Goal: Check status: Check status

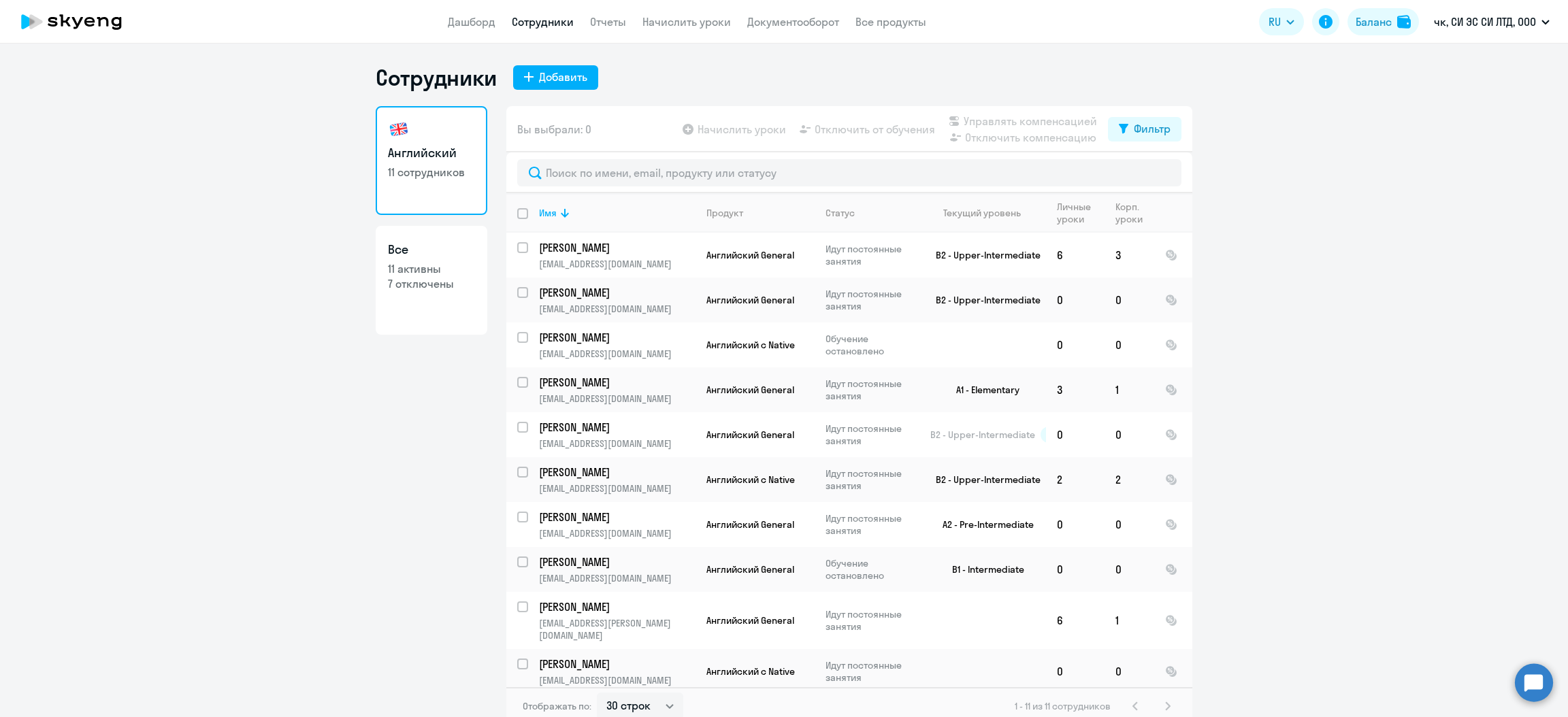
select select "30"
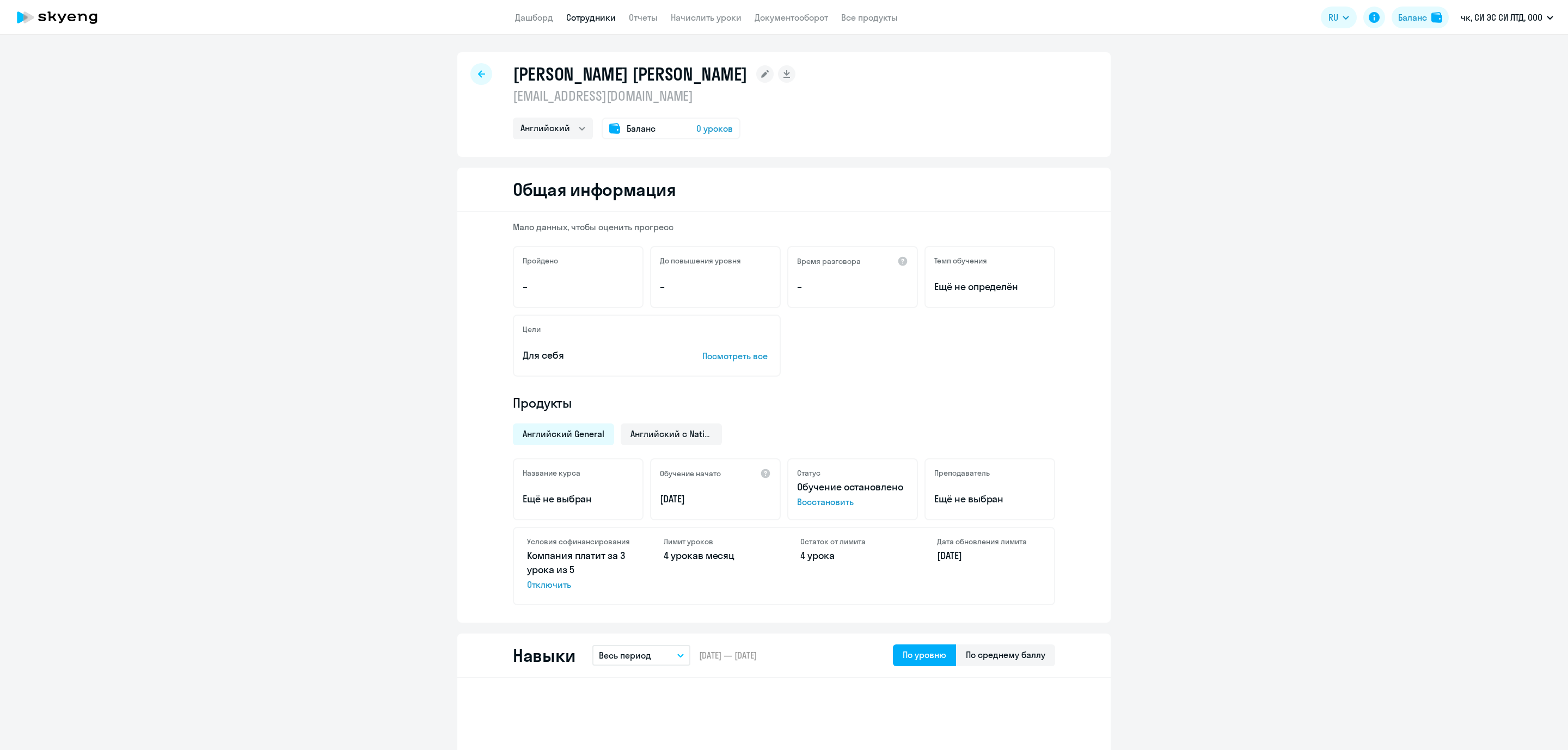
select select "english"
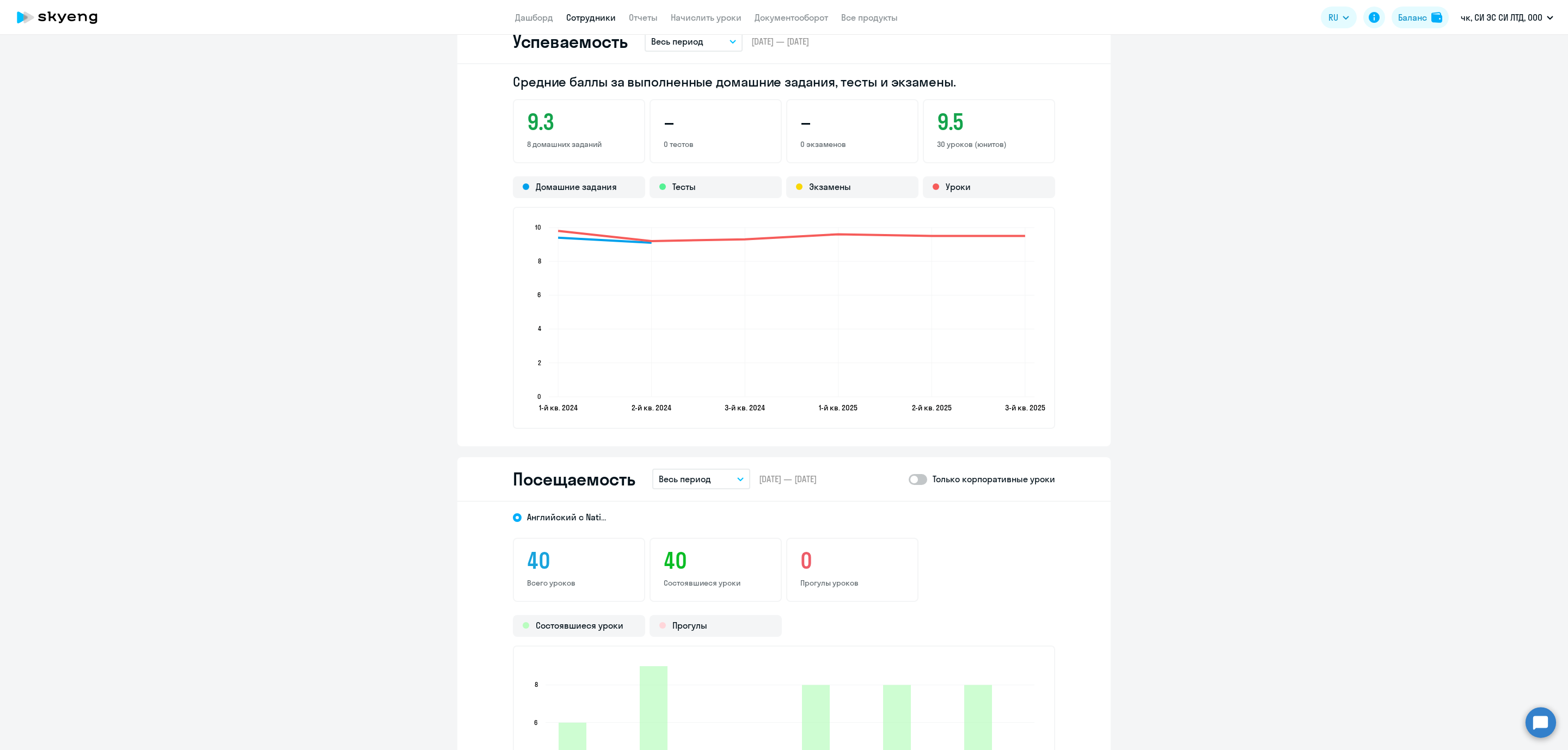
scroll to position [980, 0]
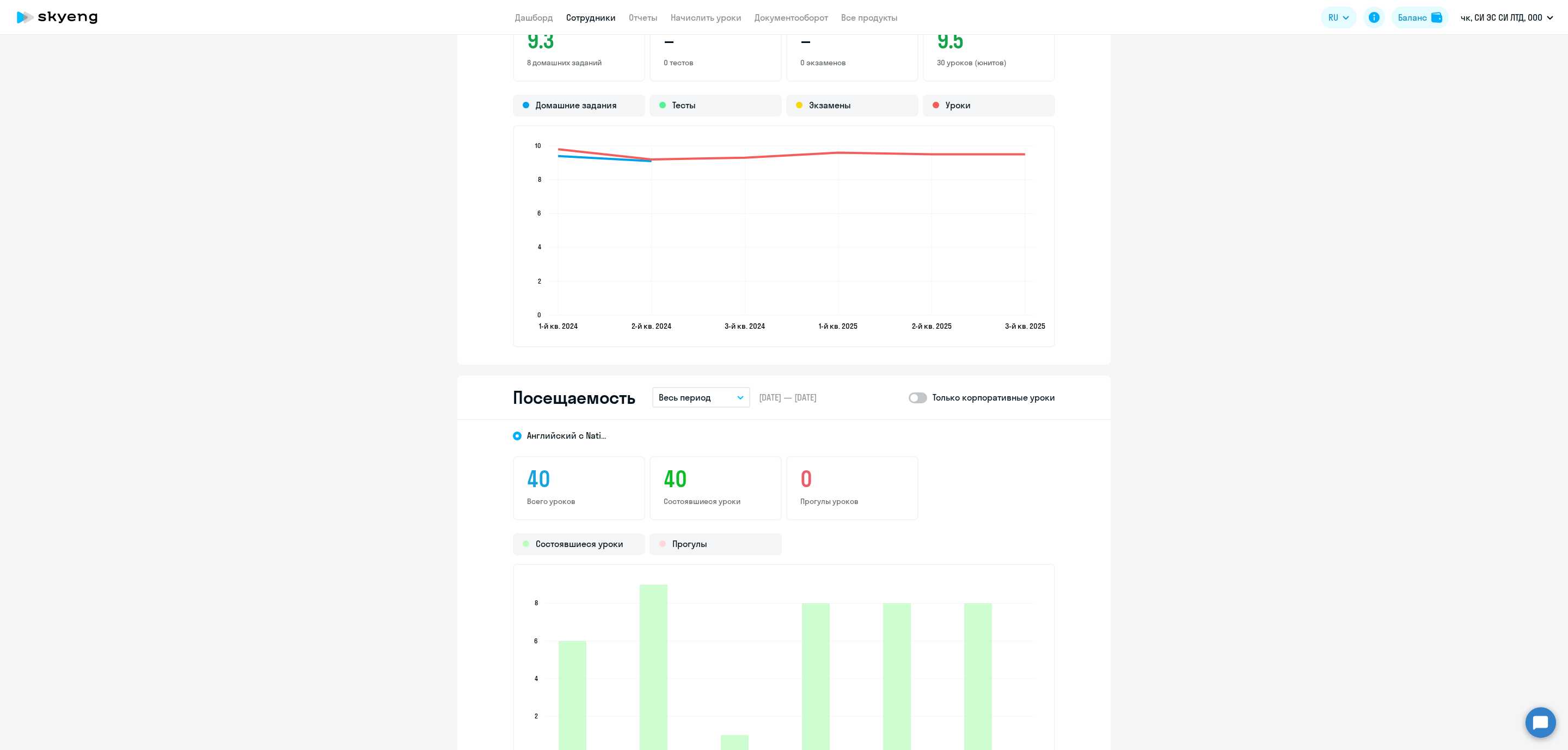
click at [917, 397] on span at bounding box center [918, 398] width 18 height 11
click at [909, 397] on input "checkbox" at bounding box center [908, 397] width 1 height 1
checkbox input "true"
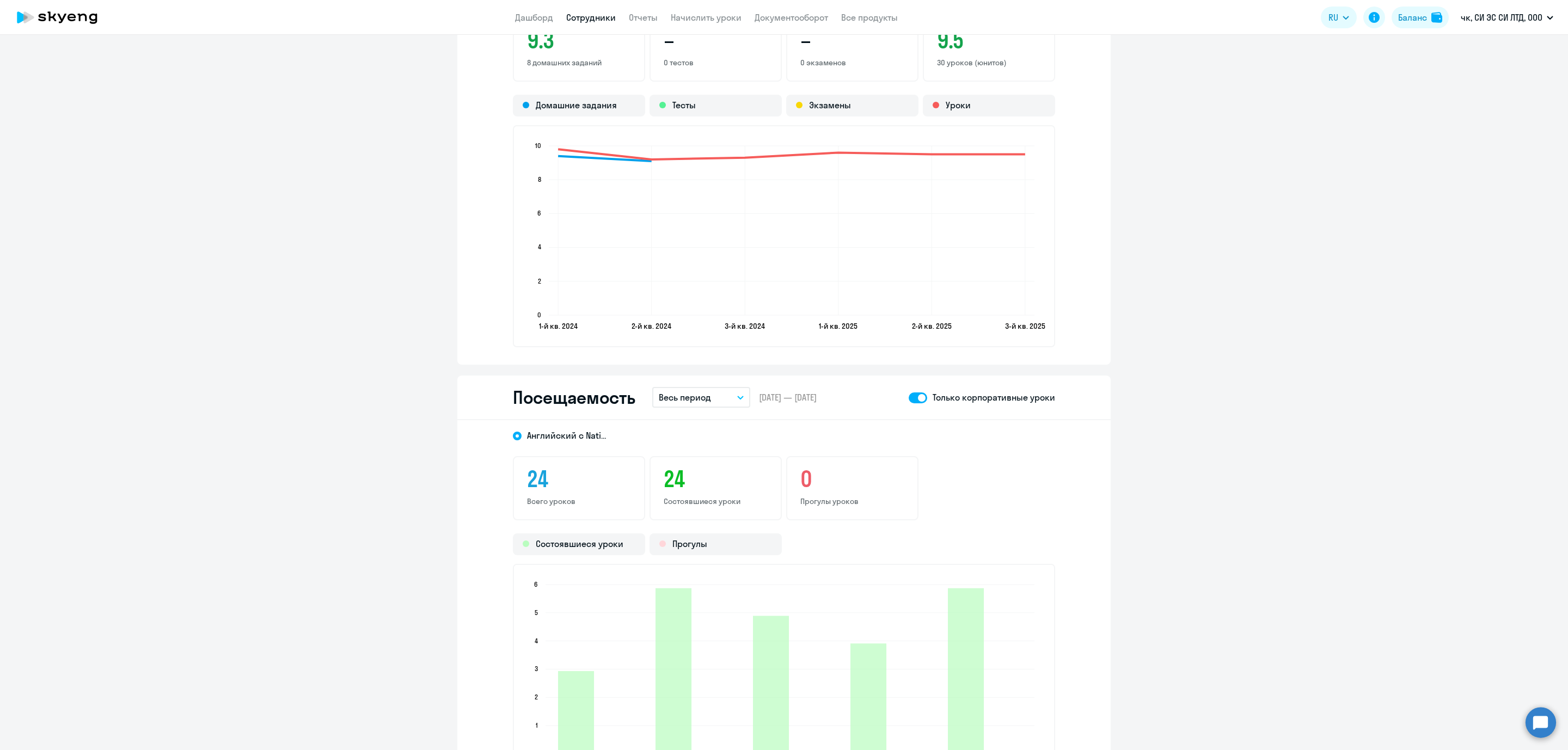
click at [738, 397] on icon "button" at bounding box center [740, 398] width 5 height 3
click at [687, 449] on li "Прошлый месяц" at bounding box center [710, 455] width 115 height 27
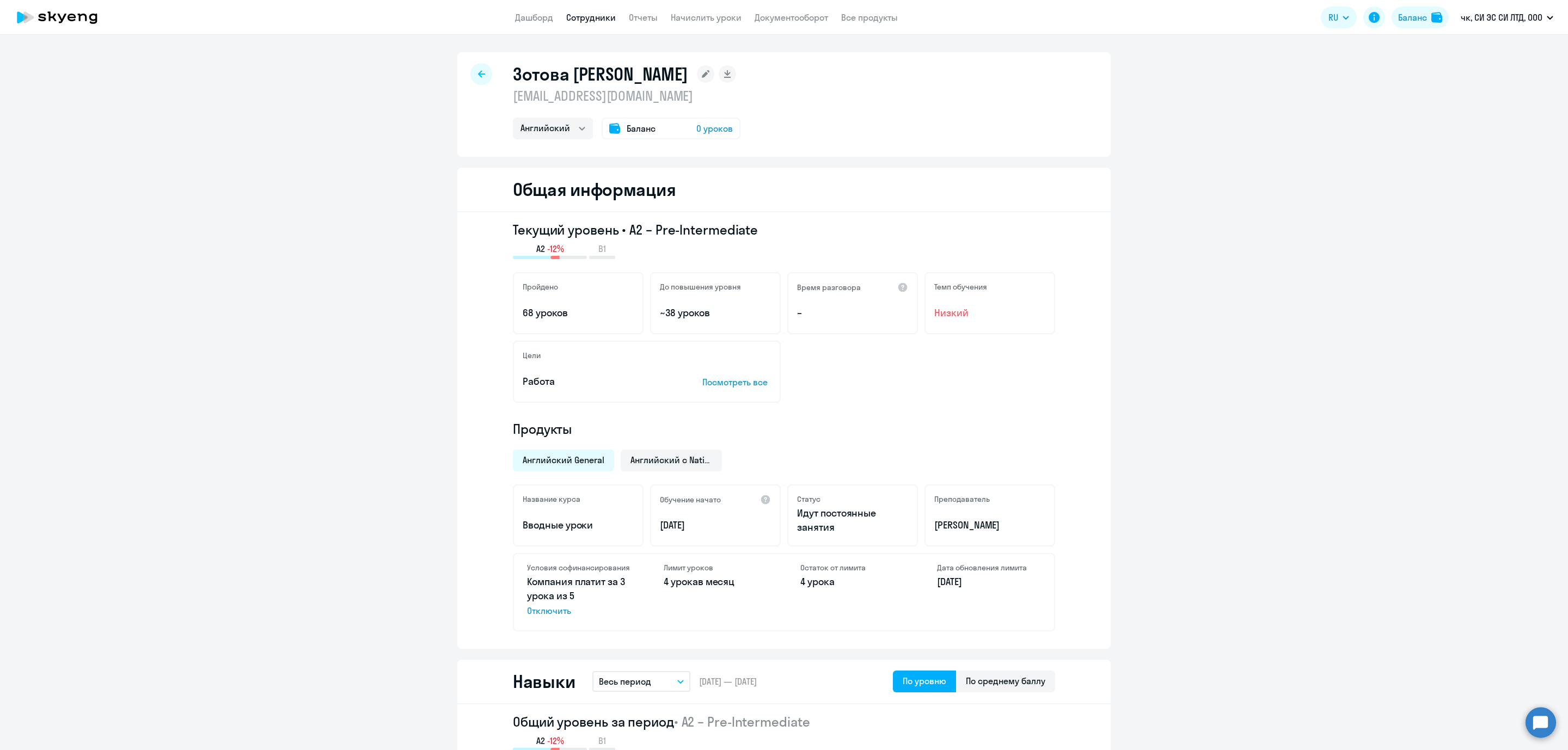
select select "english"
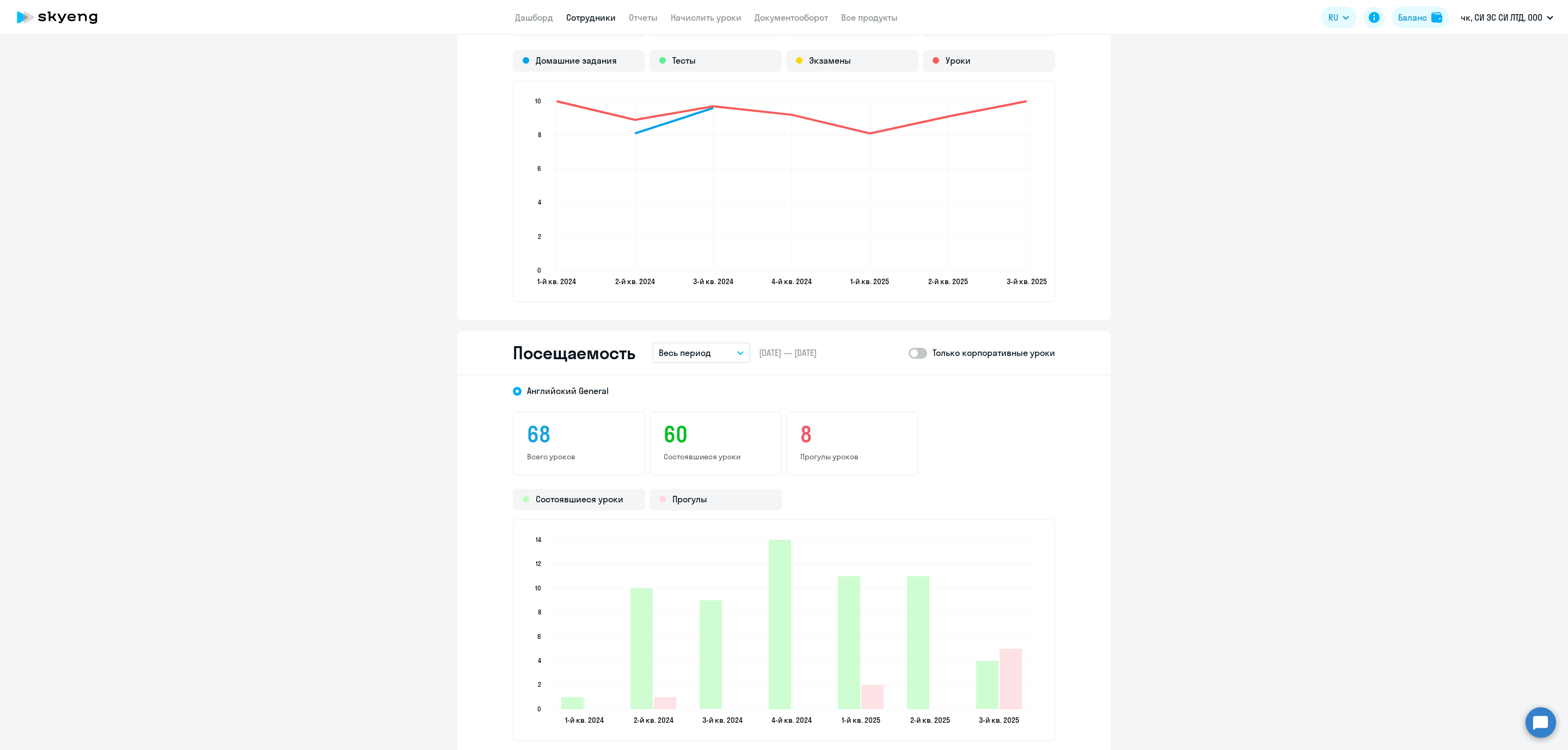
scroll to position [1143, 0]
click at [740, 350] on button "Весь период" at bounding box center [701, 351] width 98 height 21
click at [721, 402] on li "Прошлый месяц" at bounding box center [710, 410] width 115 height 27
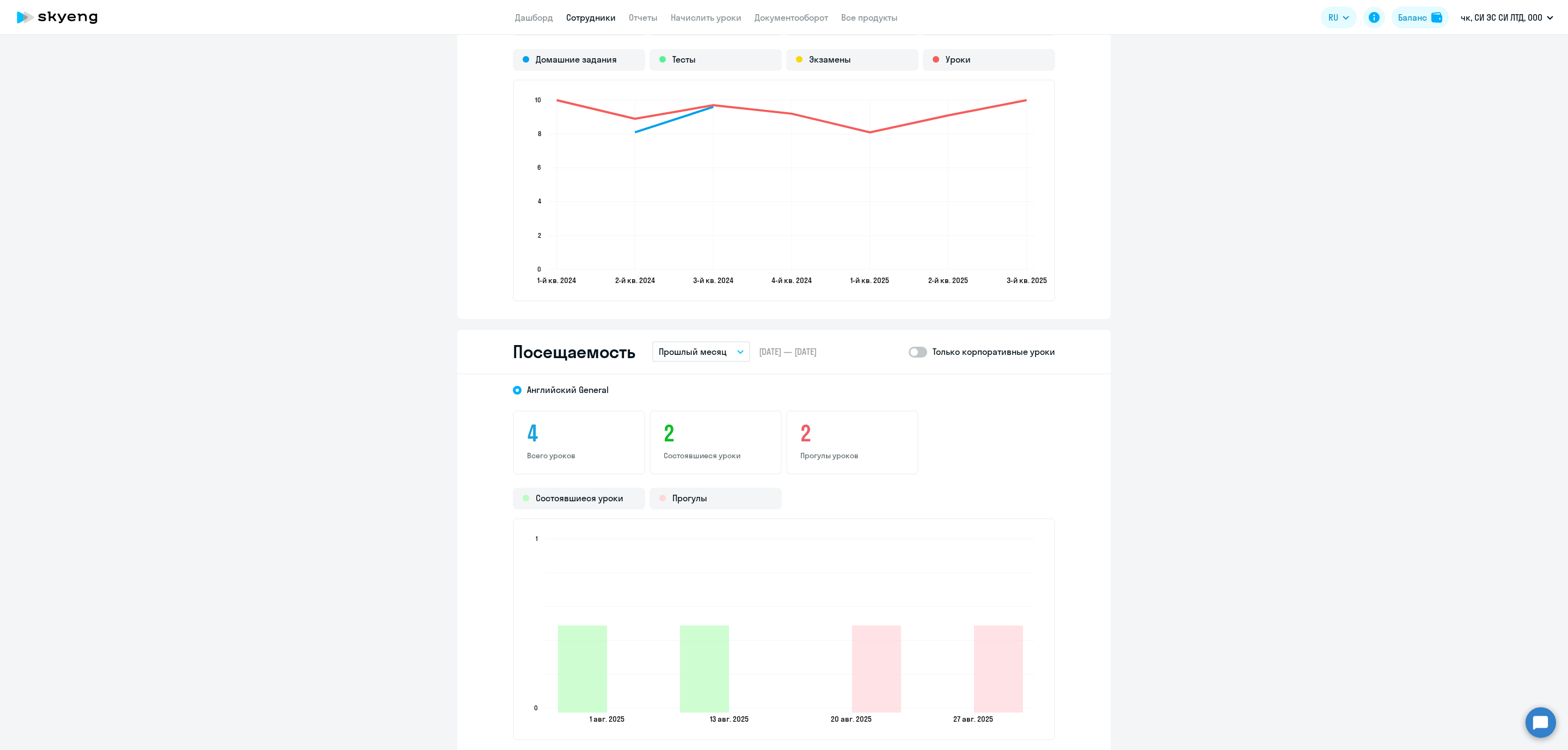
click at [918, 353] on span at bounding box center [918, 352] width 18 height 11
click at [909, 352] on input "checkbox" at bounding box center [908, 351] width 1 height 1
checkbox input "true"
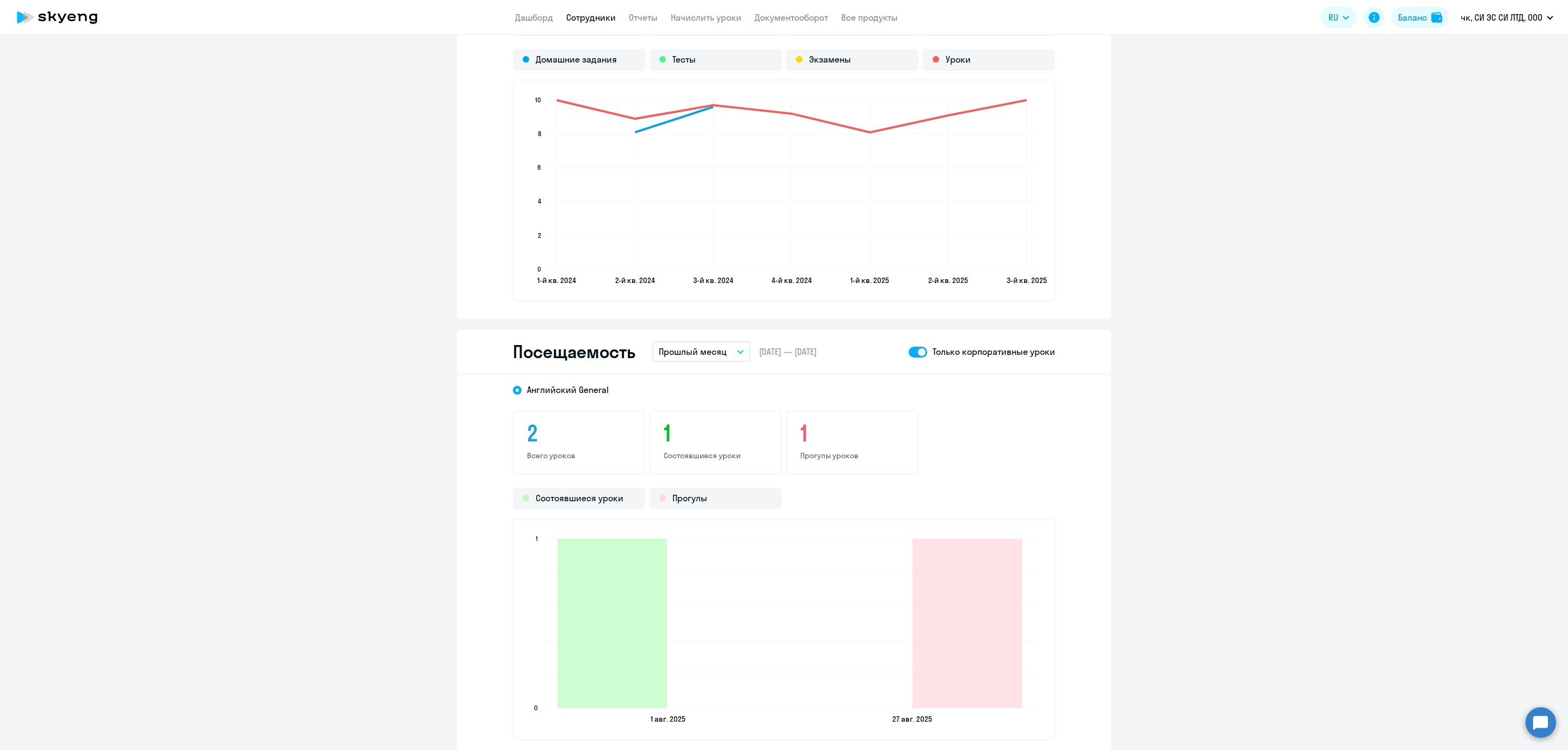
scroll to position [1225, 0]
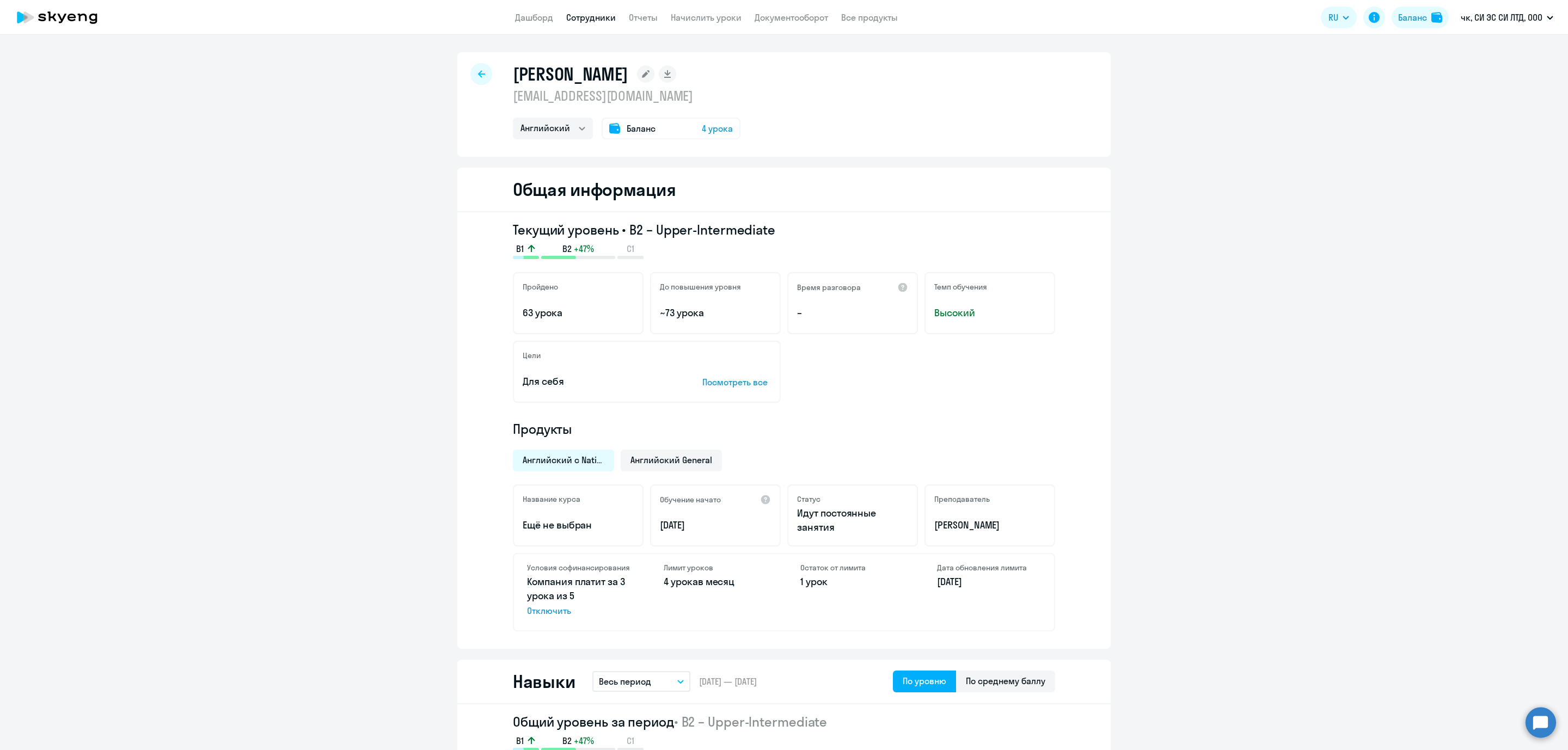
select select "english"
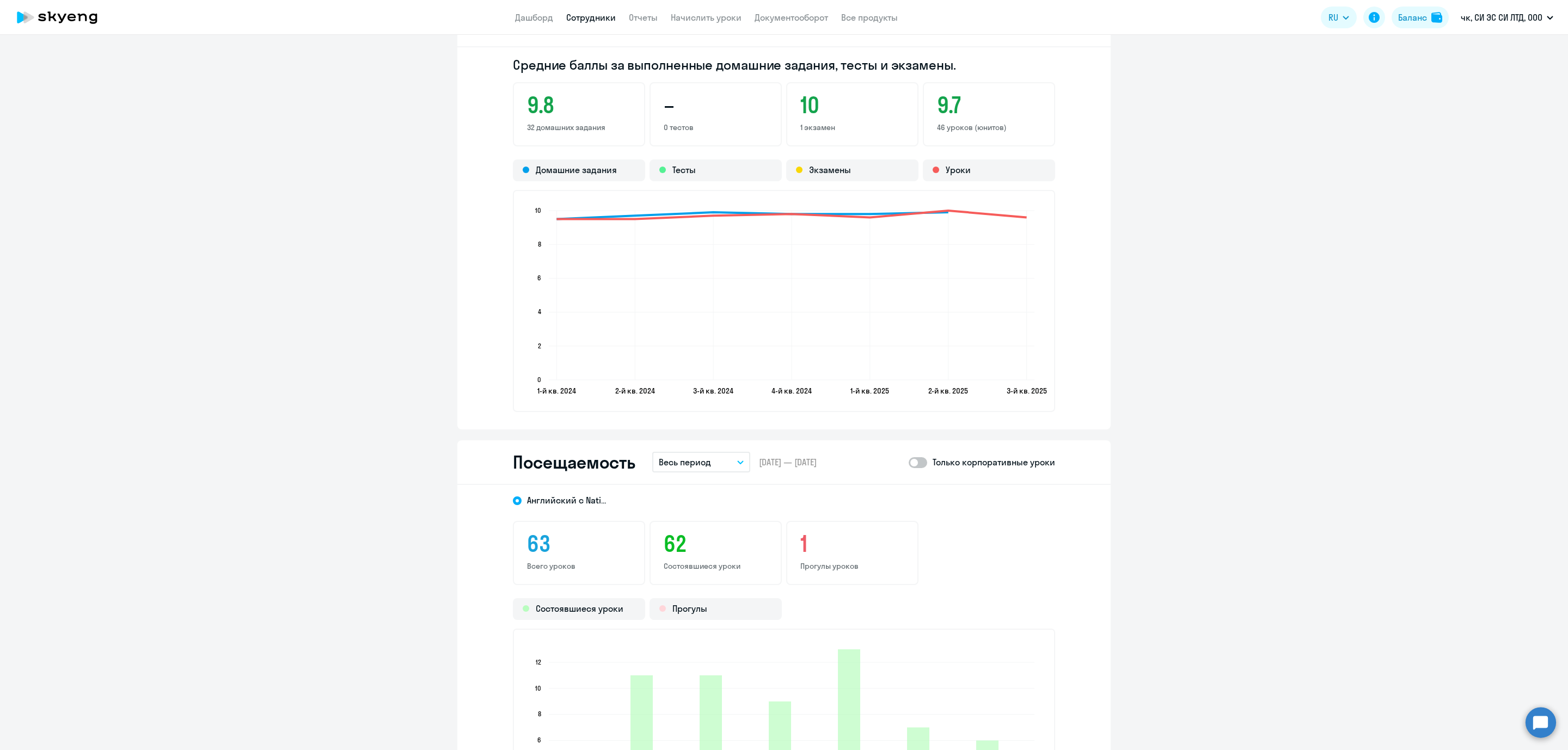
scroll to position [1225, 0]
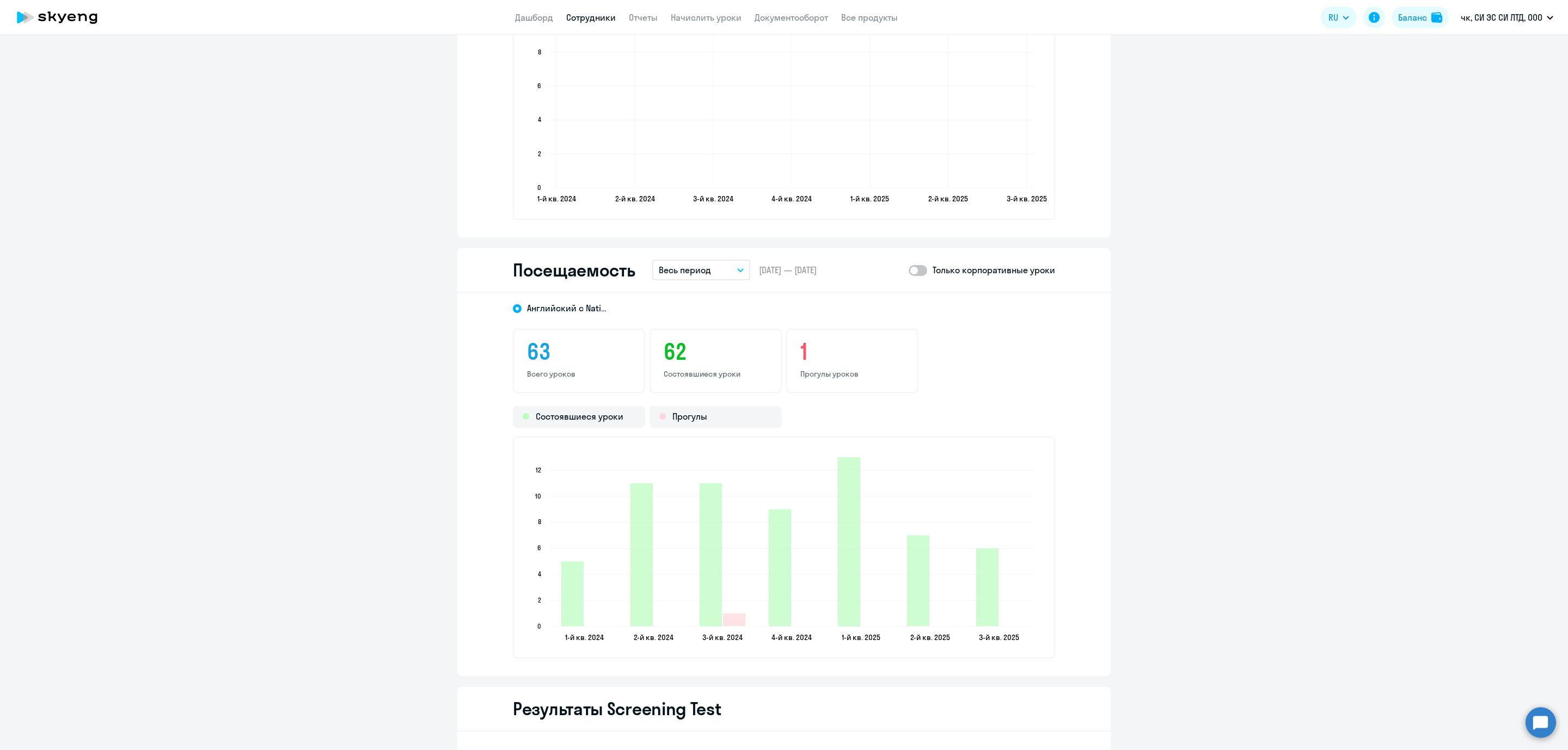
click at [719, 267] on button "Весь период" at bounding box center [701, 270] width 98 height 21
click at [698, 327] on li "Прошлый месяц" at bounding box center [710, 328] width 115 height 27
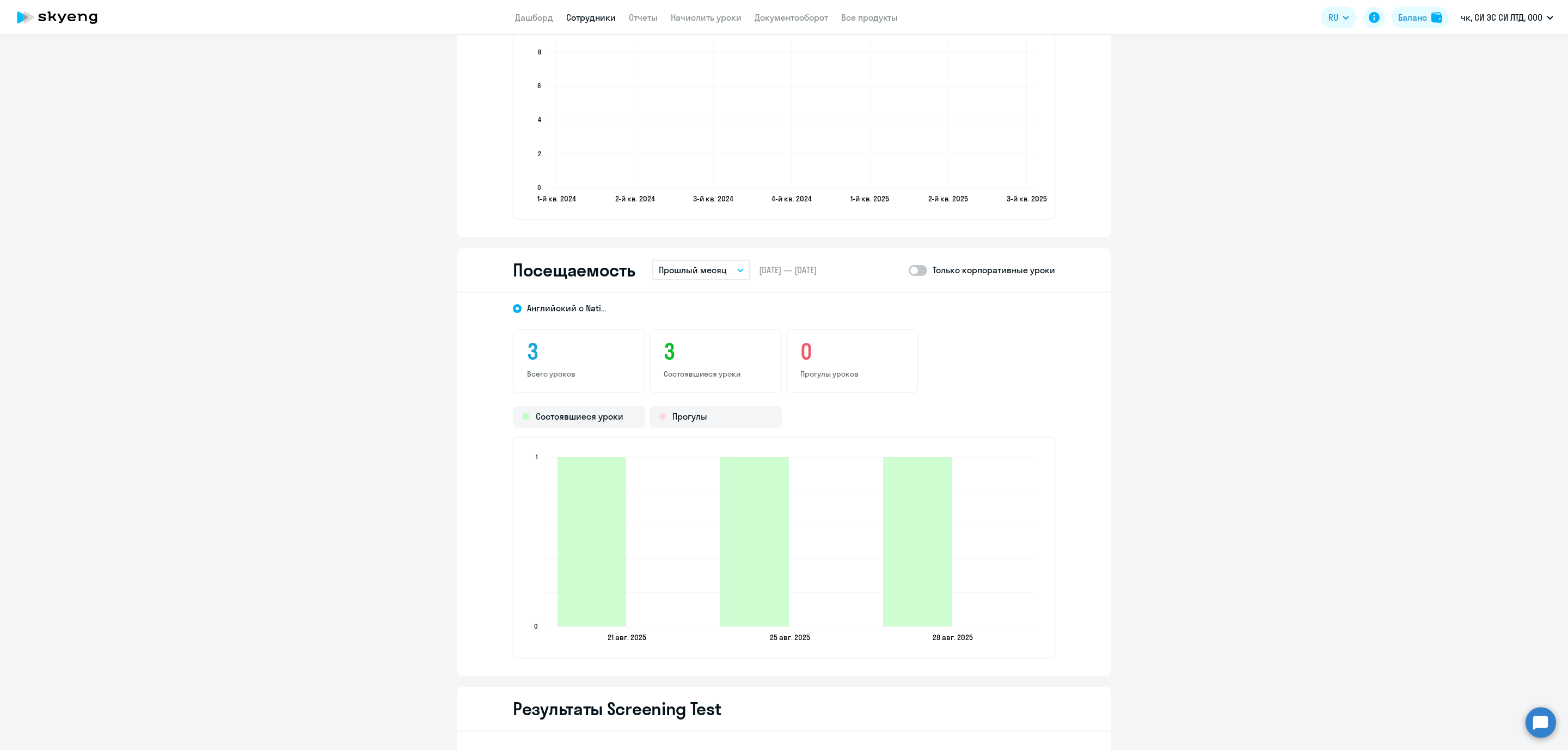
click at [912, 269] on span at bounding box center [918, 270] width 18 height 11
click at [909, 270] on input "checkbox" at bounding box center [908, 270] width 1 height 1
checkbox input "true"
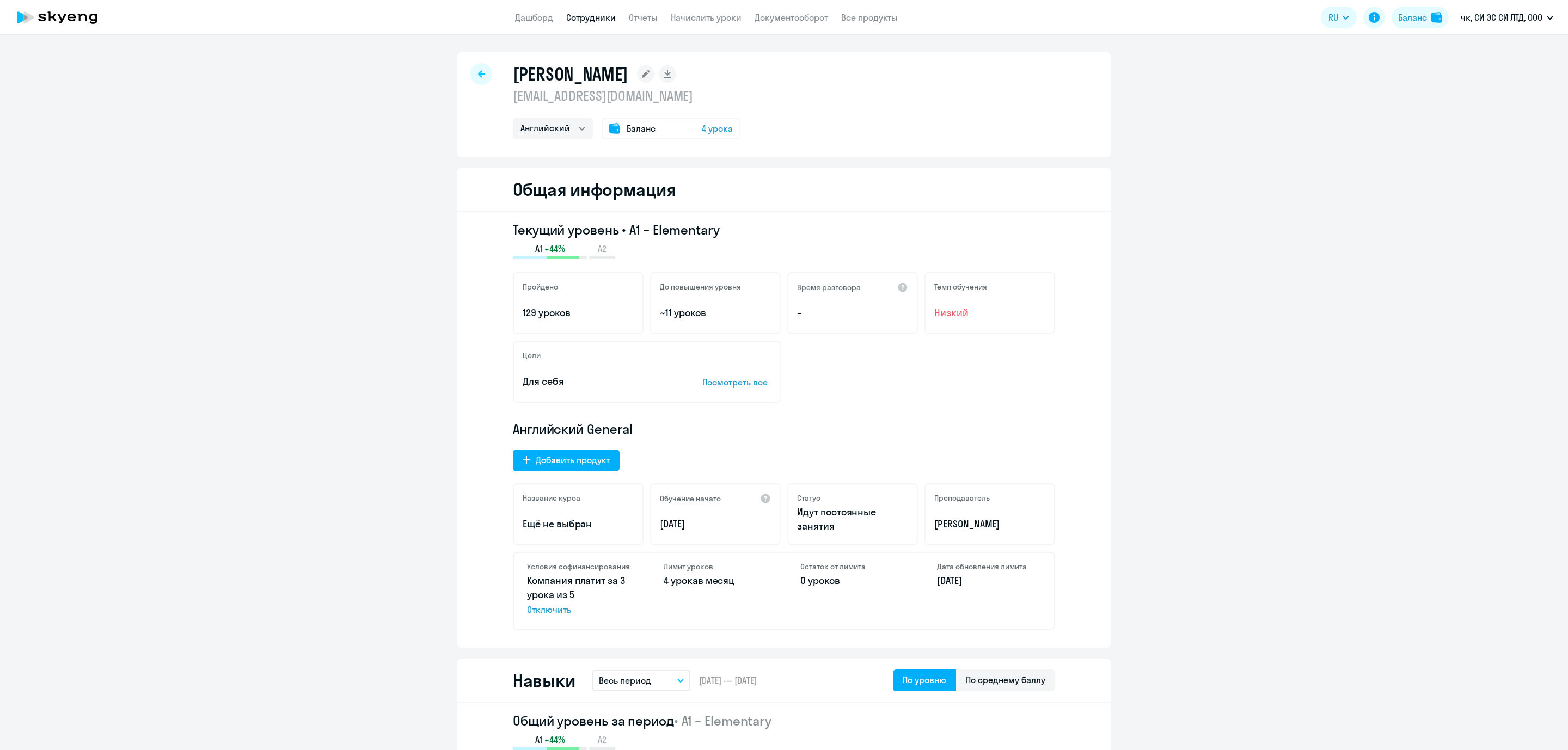
select select "english"
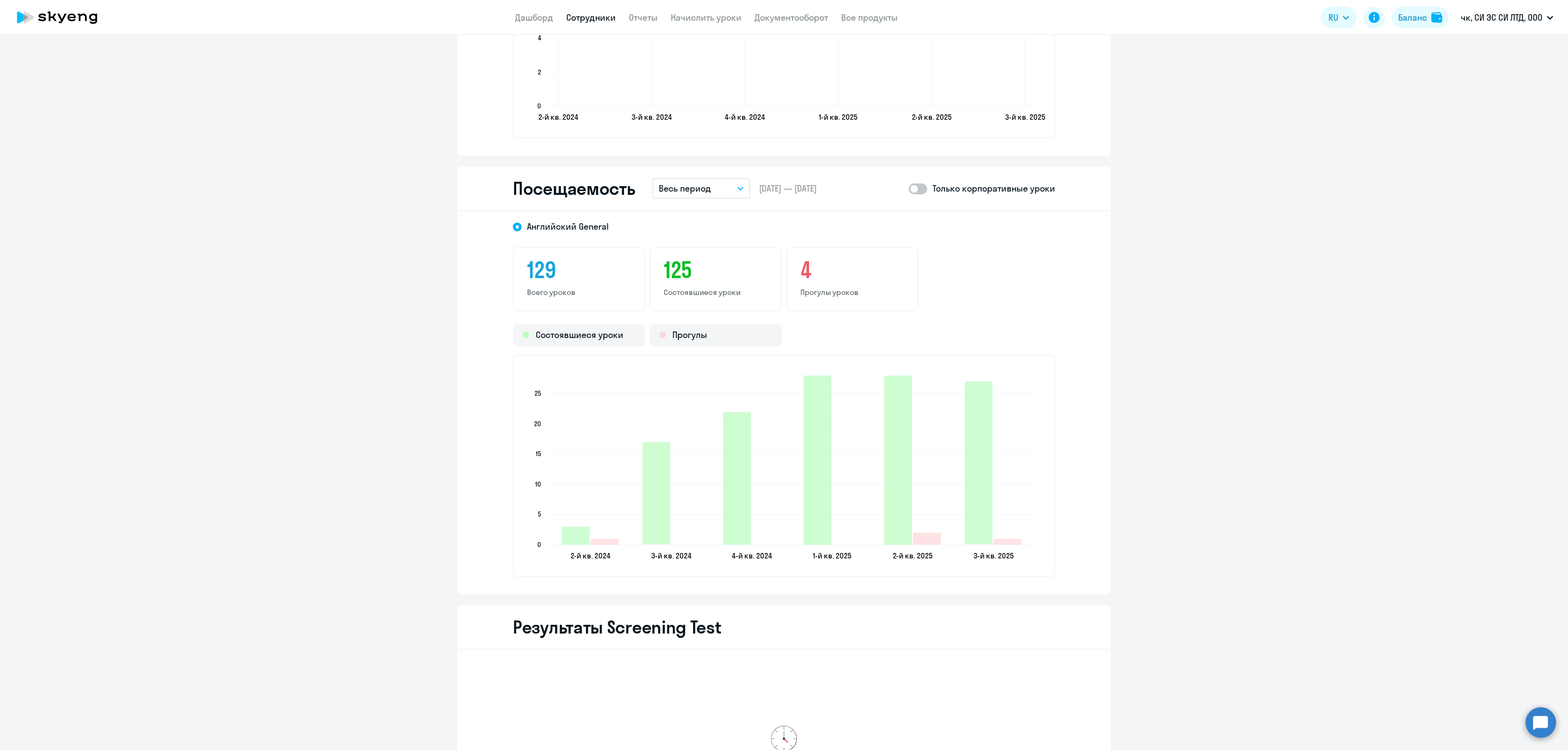
scroll to position [1307, 0]
click at [736, 177] on button "Весь период" at bounding box center [701, 188] width 98 height 21
click at [720, 237] on li "Прошлый месяц" at bounding box center [710, 245] width 115 height 27
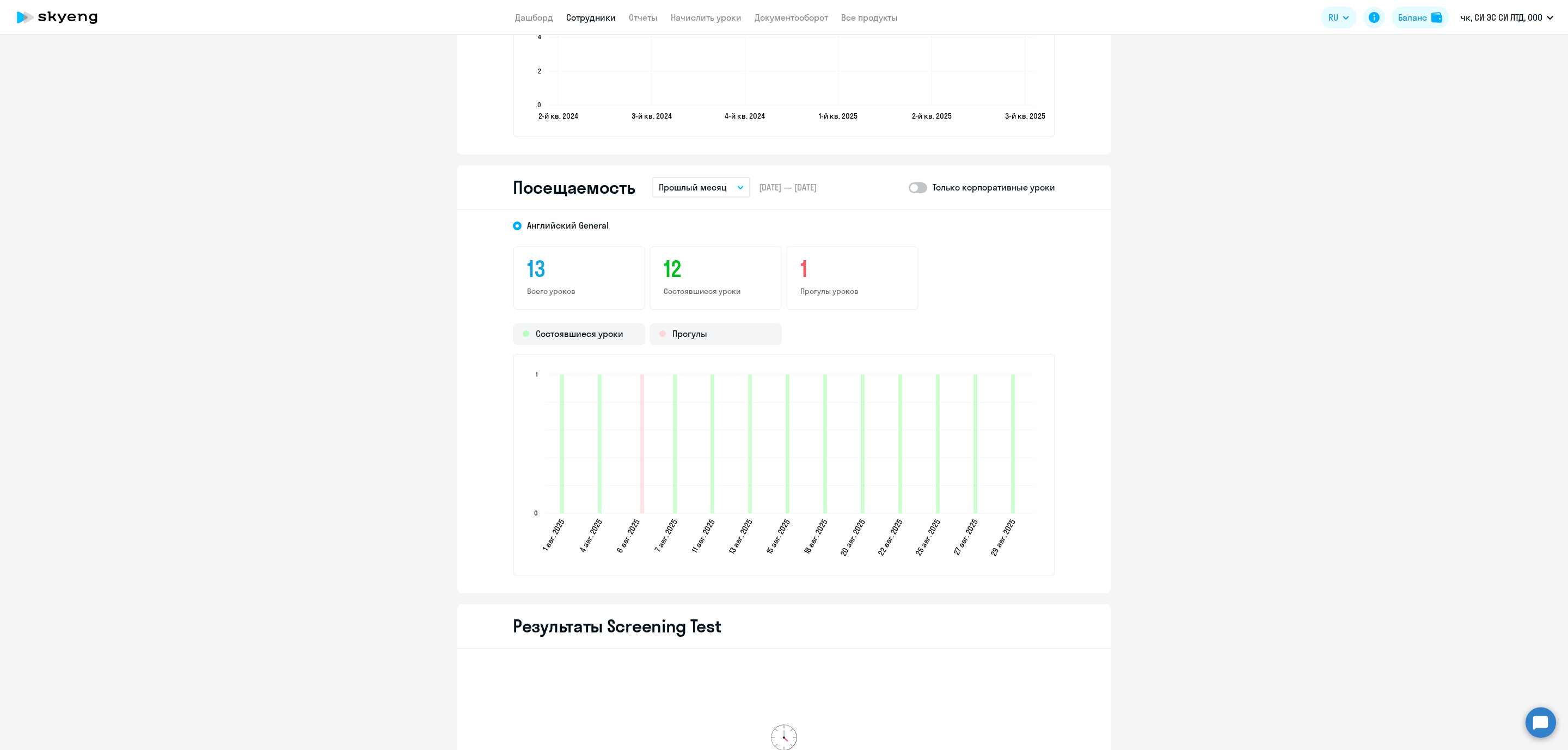
click at [915, 184] on span at bounding box center [918, 188] width 18 height 11
click at [909, 188] on input "checkbox" at bounding box center [908, 188] width 1 height 1
checkbox input "true"
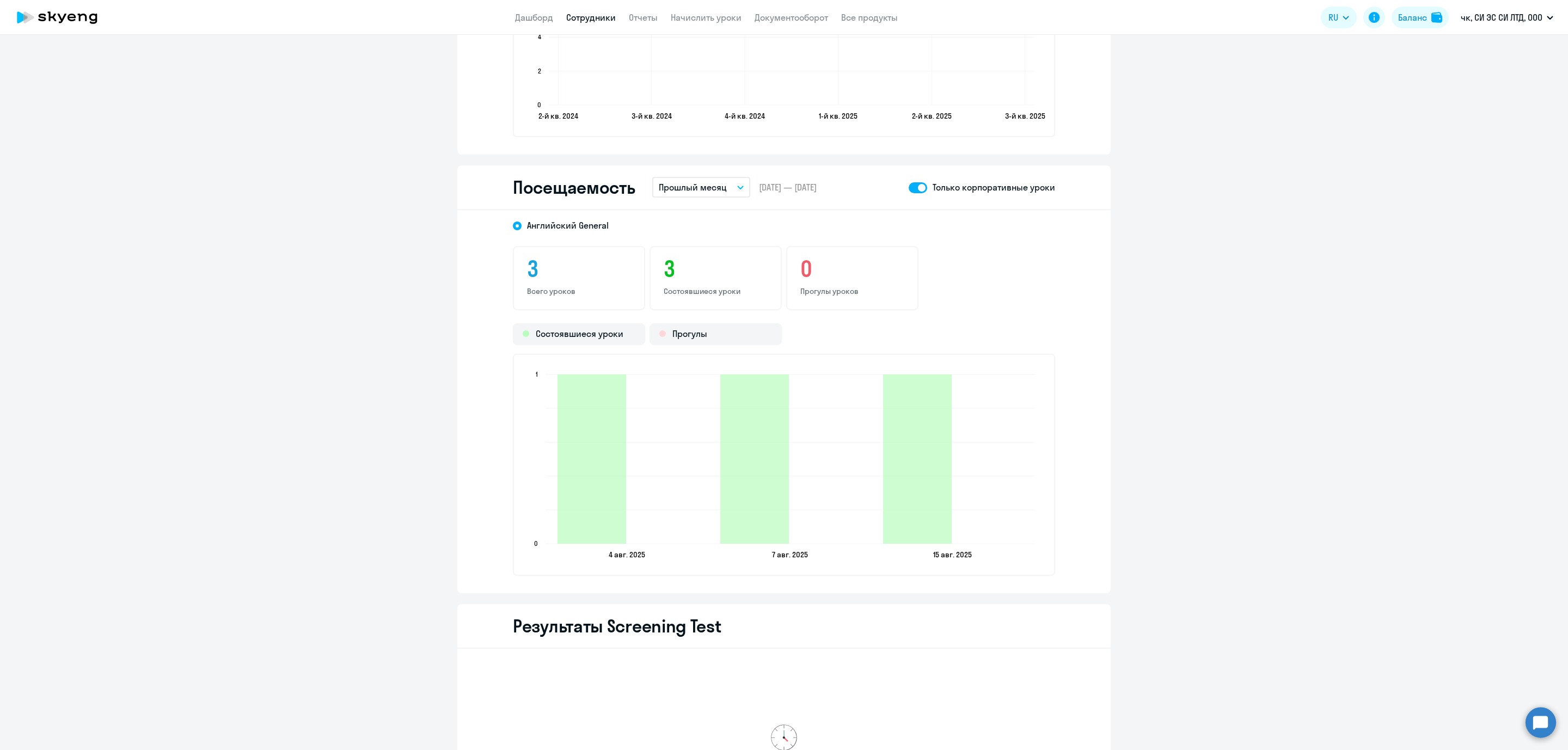
click at [728, 183] on button "Прошлый месяц" at bounding box center [701, 188] width 98 height 21
click at [679, 350] on li "Прошлый год" at bounding box center [710, 354] width 115 height 27
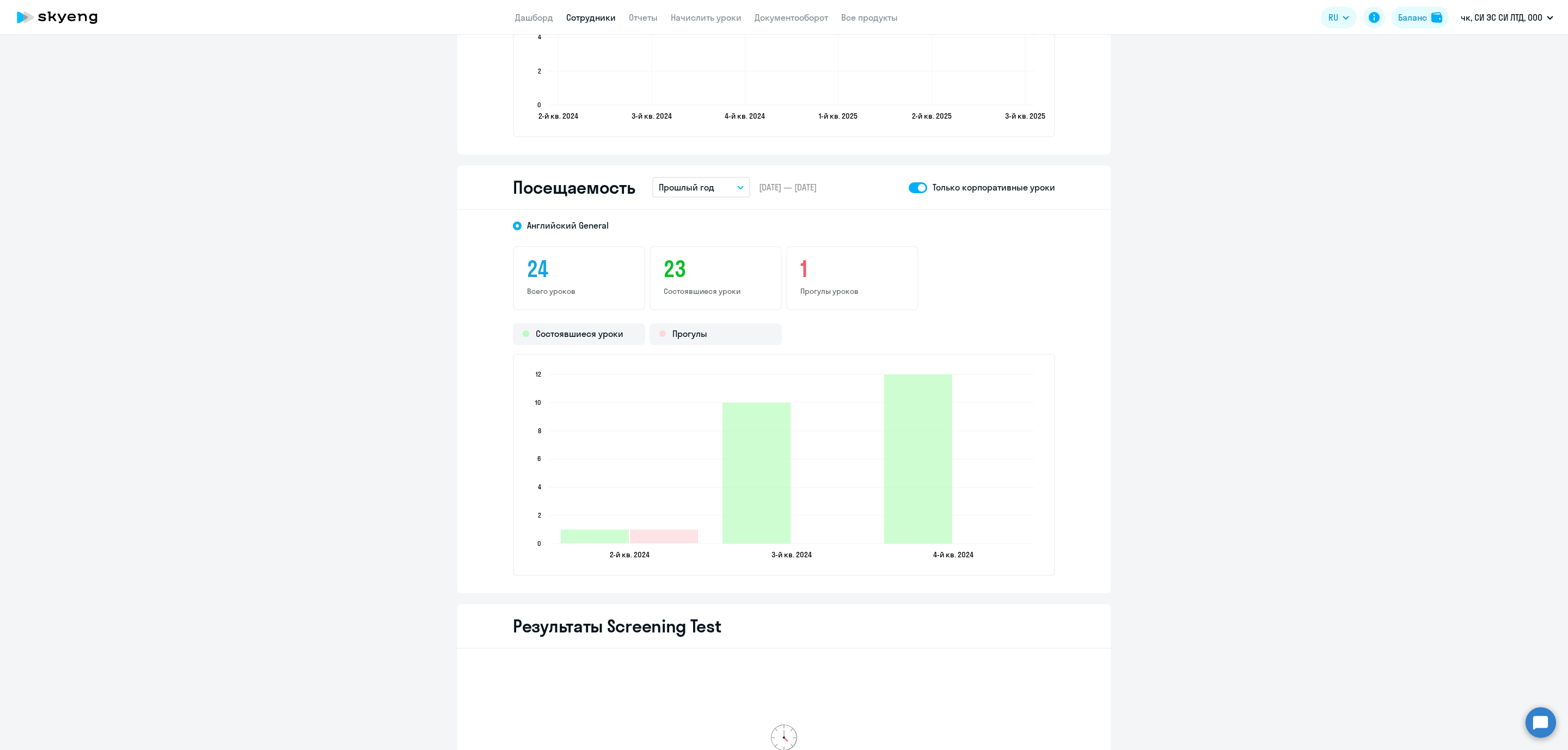
click at [735, 182] on button "Прошлый год" at bounding box center [701, 188] width 98 height 21
click at [712, 239] on li "Прошлый месяц" at bounding box center [710, 245] width 115 height 27
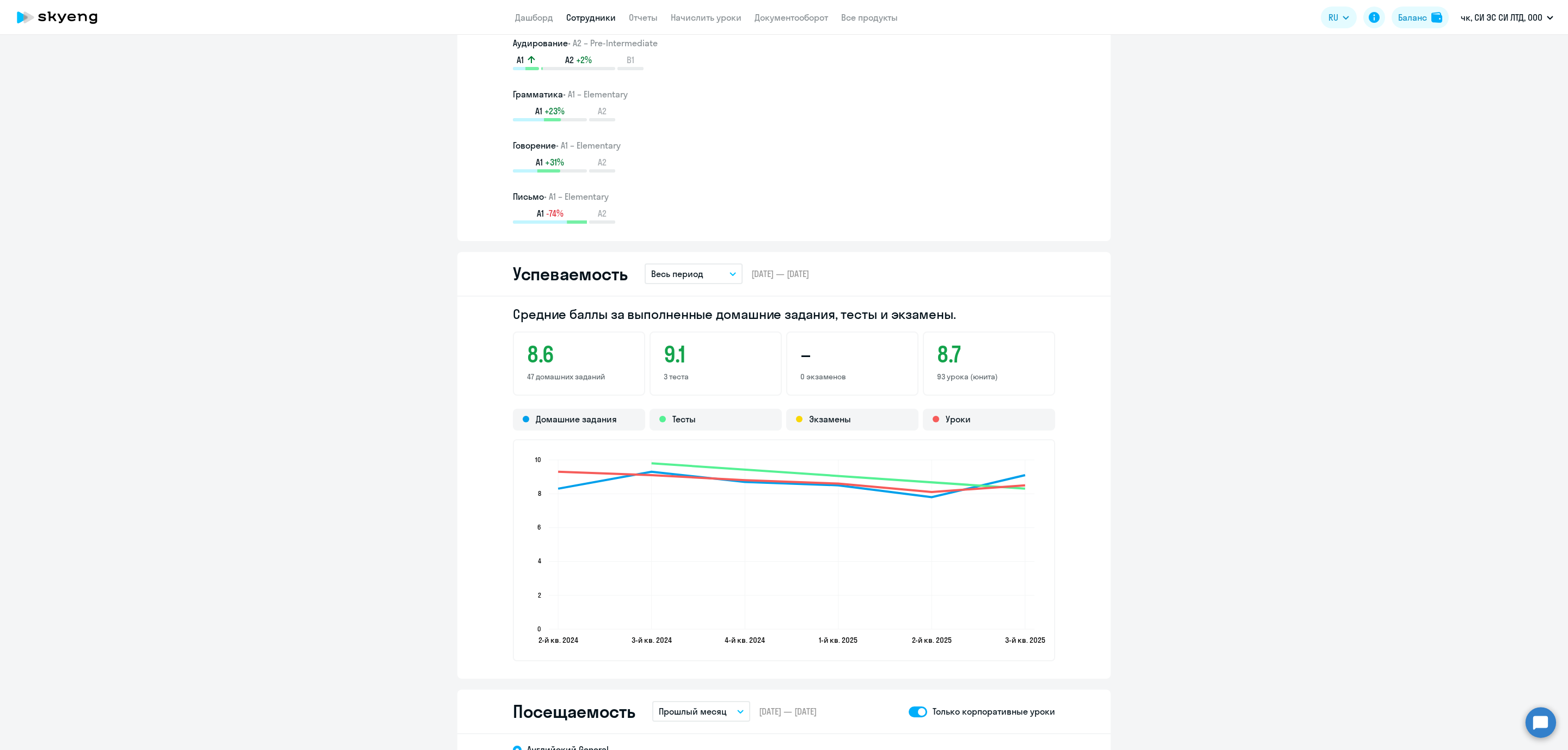
scroll to position [0, 0]
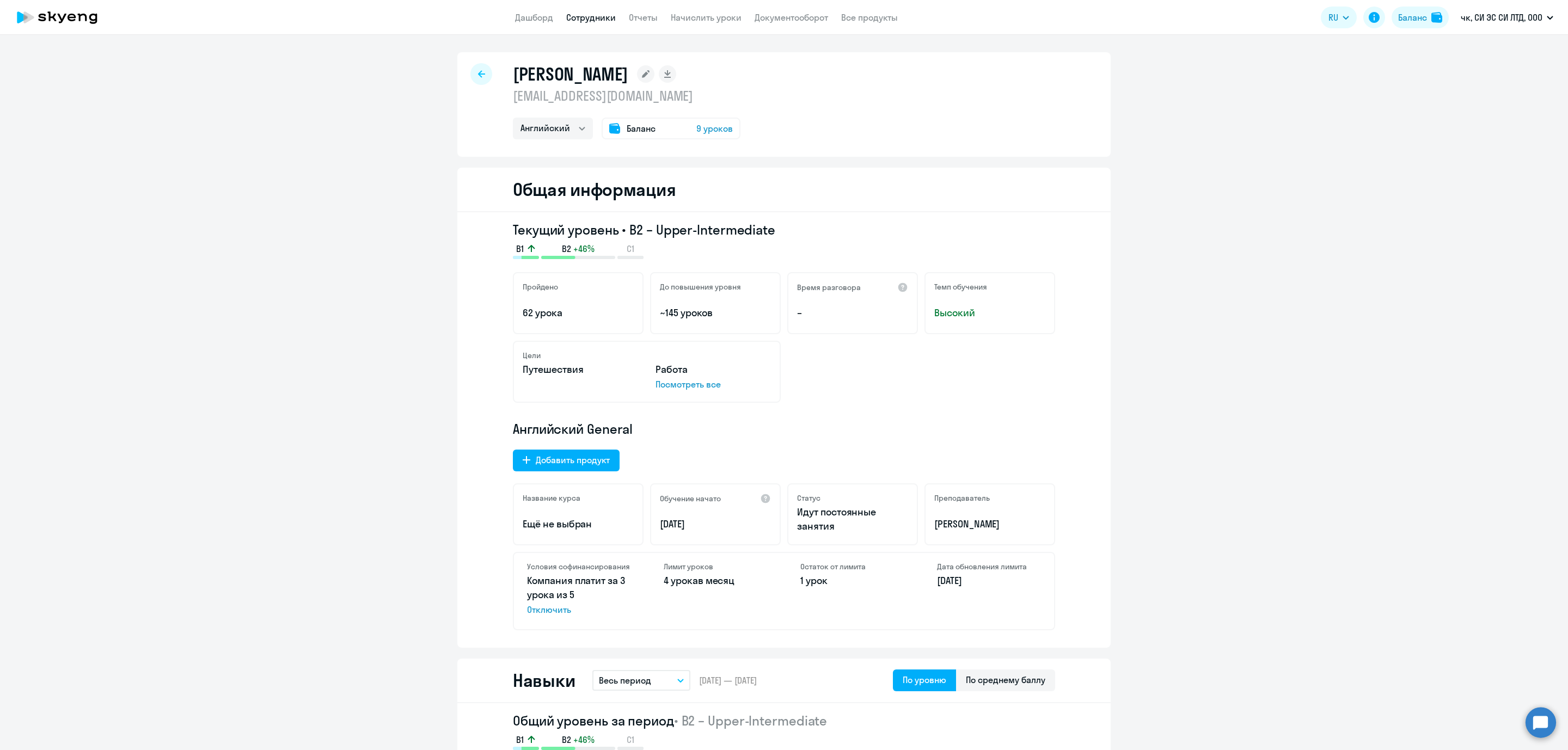
select select "english"
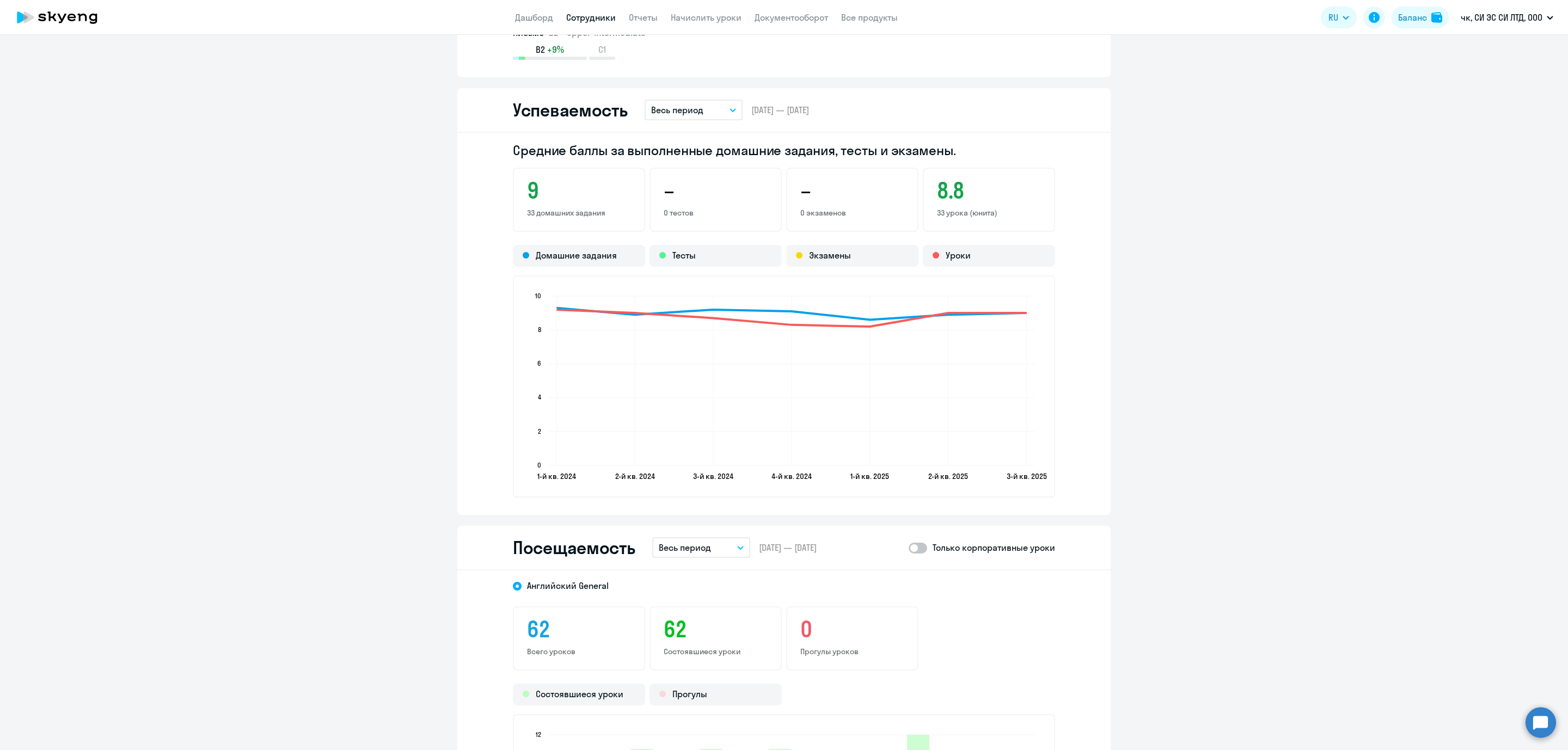
scroll to position [1143, 0]
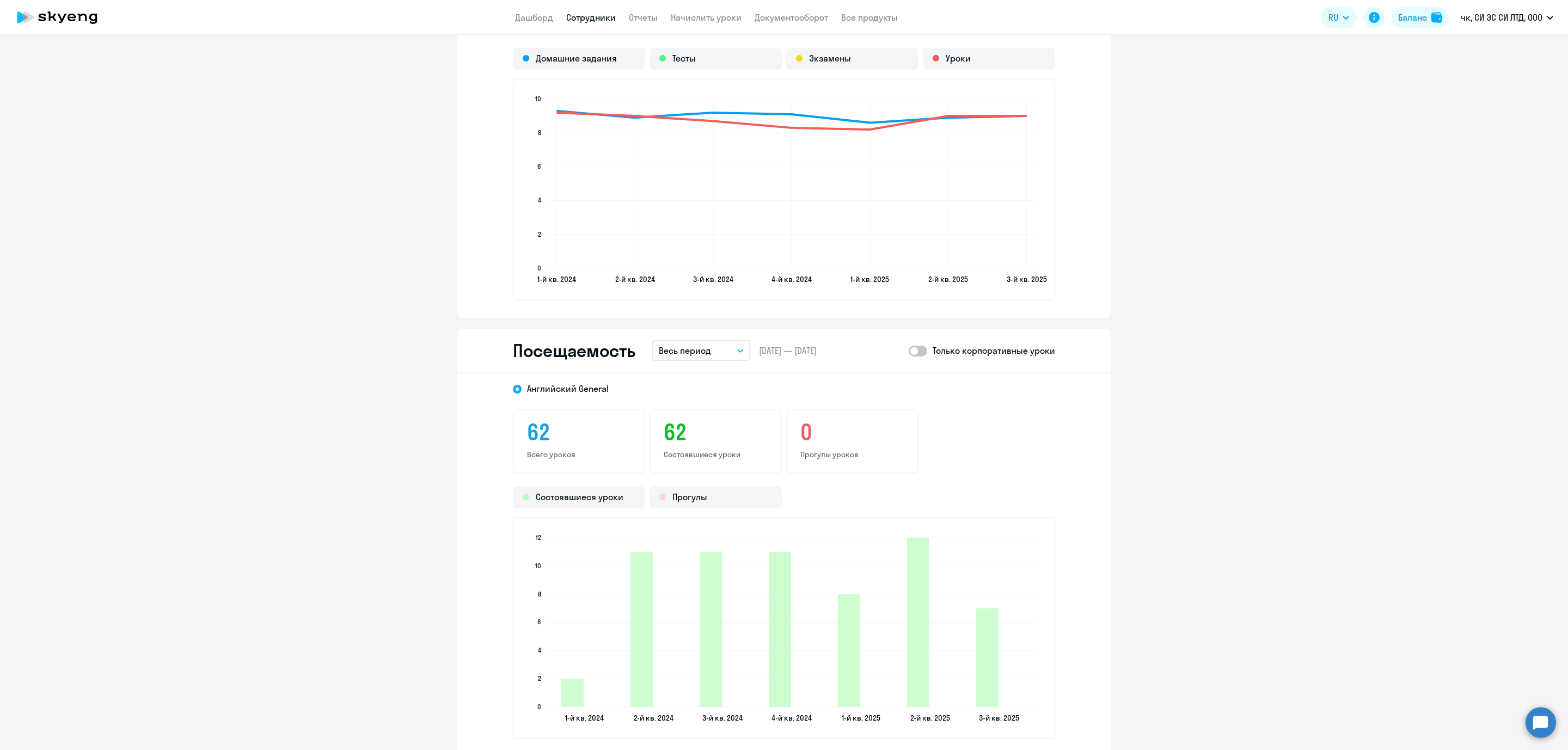
click at [745, 347] on div "Посещаемость Весь период – [DATE] — [DATE] Только корпоративные уроки" at bounding box center [784, 351] width 653 height 44
click at [737, 349] on icon "button" at bounding box center [740, 351] width 7 height 4
click at [694, 404] on li "Прошлый месяц" at bounding box center [710, 408] width 115 height 27
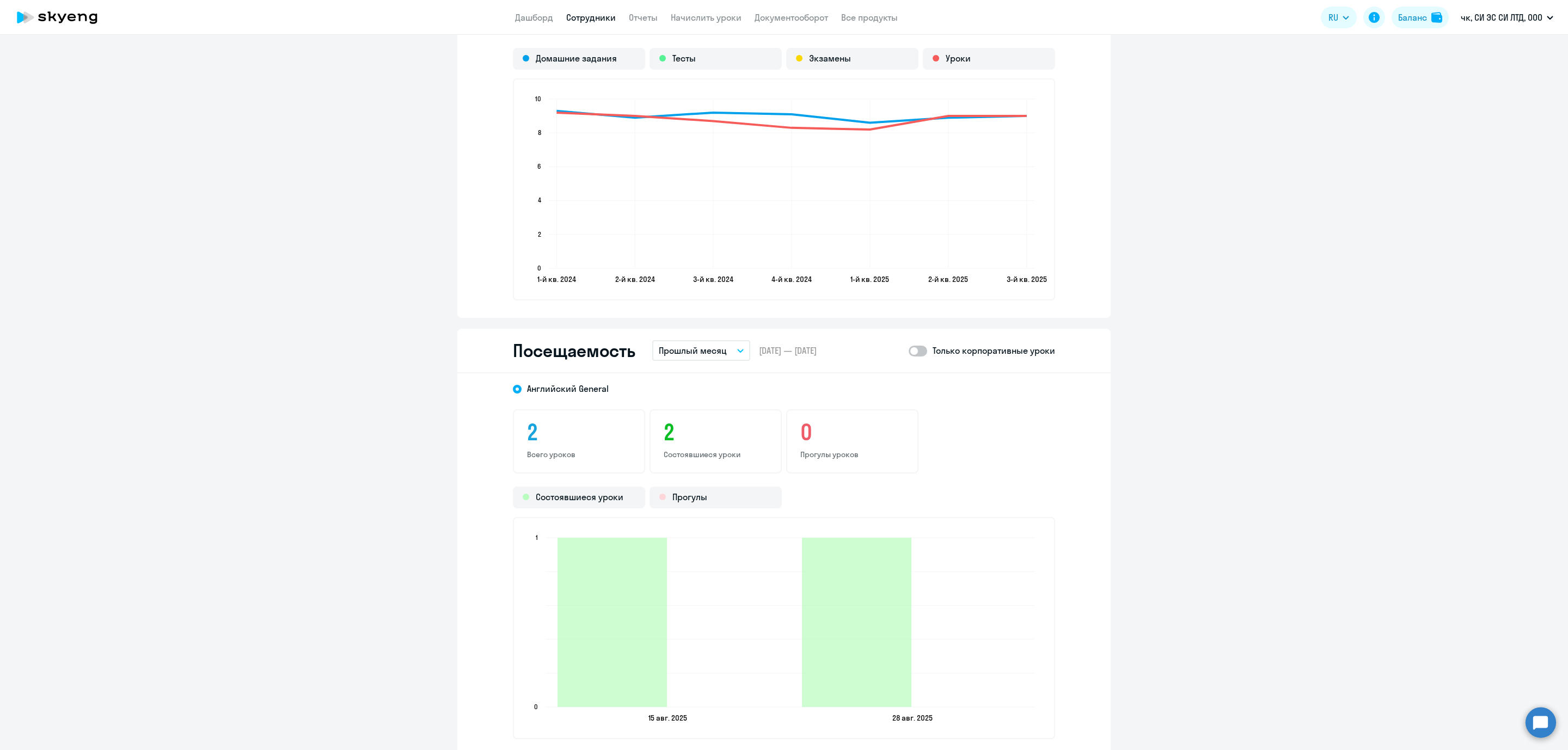
click at [909, 350] on span at bounding box center [918, 351] width 18 height 11
click at [908, 351] on input "checkbox" at bounding box center [908, 351] width 1 height 1
checkbox input "true"
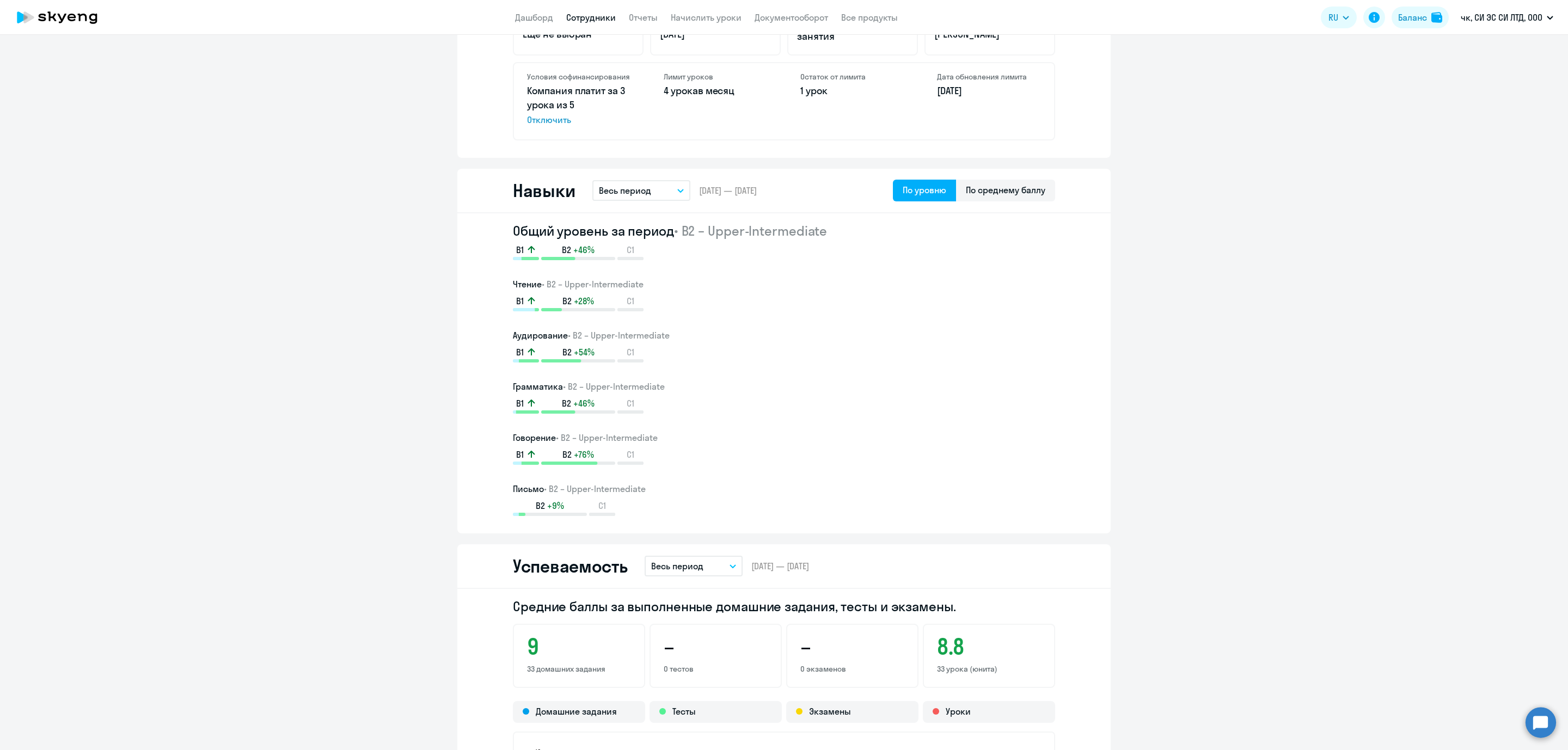
scroll to position [980, 0]
